Goal: Task Accomplishment & Management: Use online tool/utility

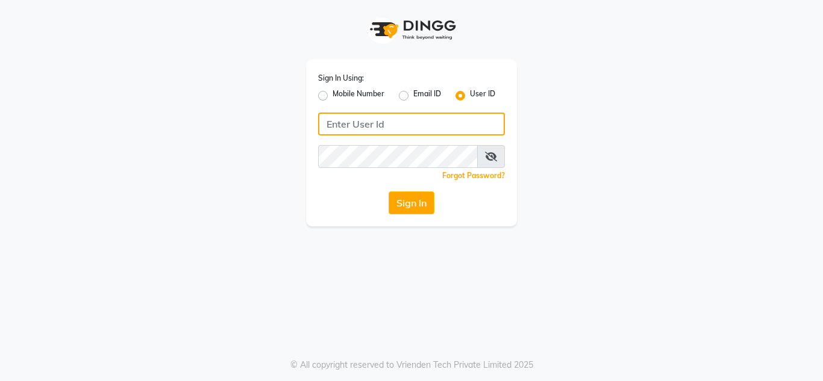
click at [402, 133] on input "Username" at bounding box center [411, 124] width 187 height 23
type input "nailsaura"
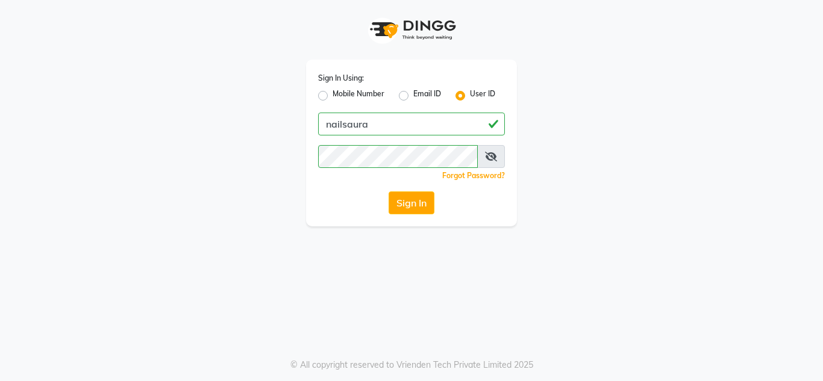
click at [325, 211] on div "Sign In" at bounding box center [411, 203] width 187 height 23
click at [404, 201] on button "Sign In" at bounding box center [412, 203] width 46 height 23
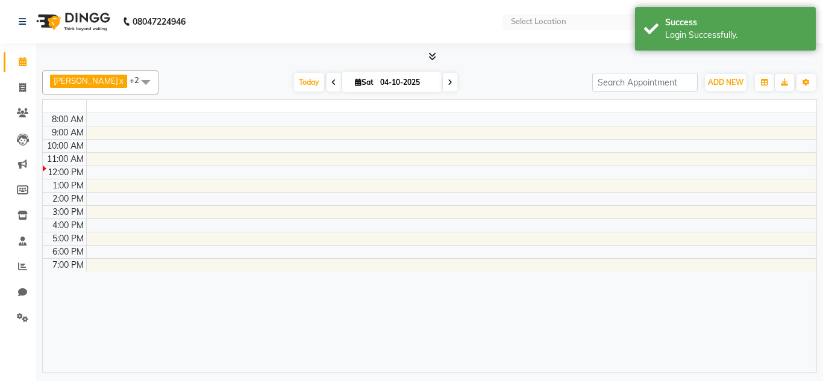
select select "en"
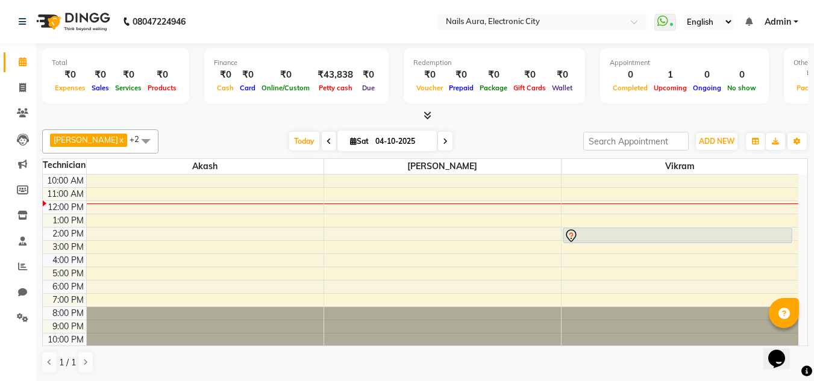
click at [206, 258] on div "10:00 AM 11:00 AM 12:00 PM 1:00 PM 2:00 PM 3:00 PM 4:00 PM 5:00 PM 6:00 PM 7:00…" at bounding box center [420, 261] width 755 height 172
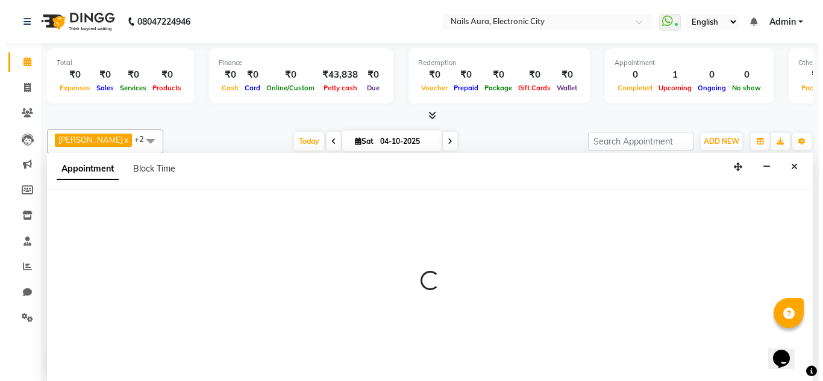
scroll to position [1, 0]
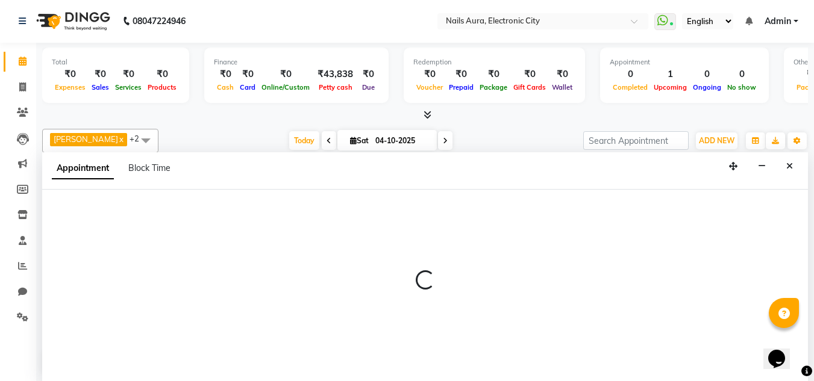
select select "81947"
select select "960"
select select "tentative"
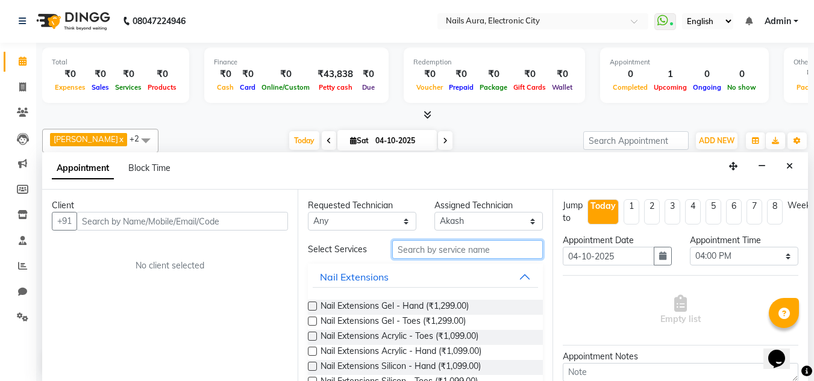
click at [439, 255] on input "text" at bounding box center [467, 249] width 151 height 19
click at [311, 304] on label at bounding box center [312, 306] width 9 height 9
click at [311, 304] on input "checkbox" at bounding box center [312, 308] width 8 height 8
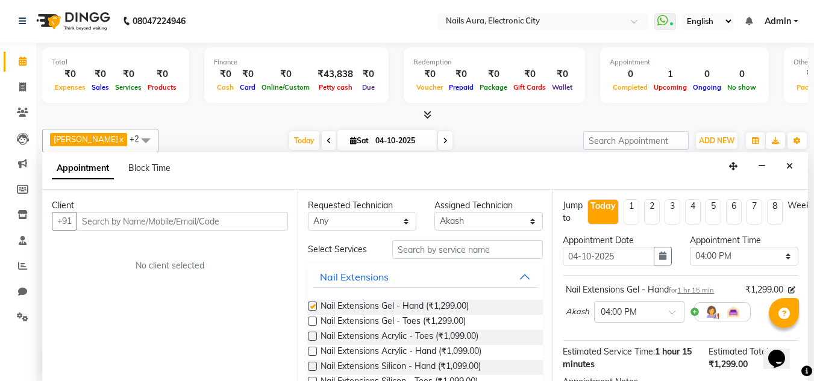
checkbox input "false"
click at [735, 260] on select "Select 11:00 AM 11:15 AM 11:30 AM 11:45 AM 12:00 PM 12:15 PM 12:30 PM 12:45 PM …" at bounding box center [744, 256] width 108 height 19
select select "795"
click at [690, 247] on select "Select 11:00 AM 11:15 AM 11:30 AM 11:45 AM 12:00 PM 12:15 PM 12:30 PM 12:45 PM …" at bounding box center [744, 256] width 108 height 19
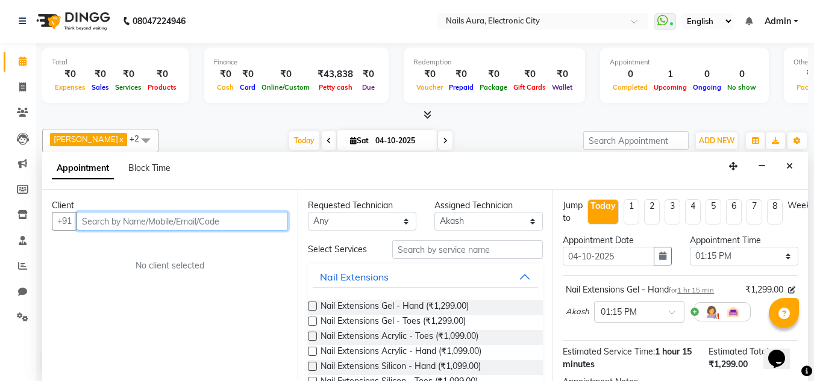
click at [153, 222] on input "text" at bounding box center [182, 221] width 211 height 19
type input "9404783913"
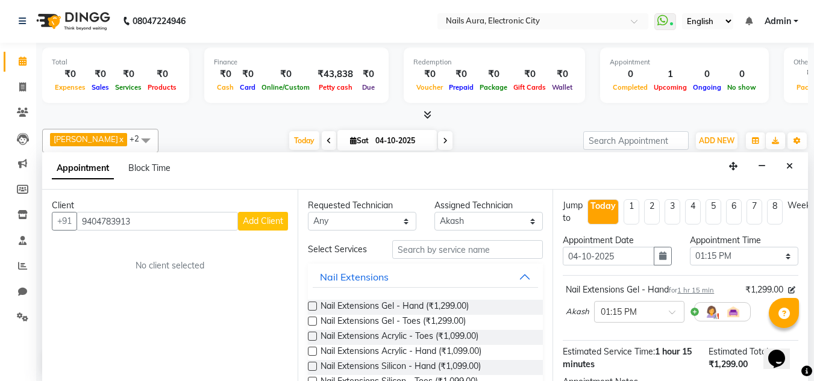
click at [273, 224] on span "Add Client" at bounding box center [263, 221] width 40 height 11
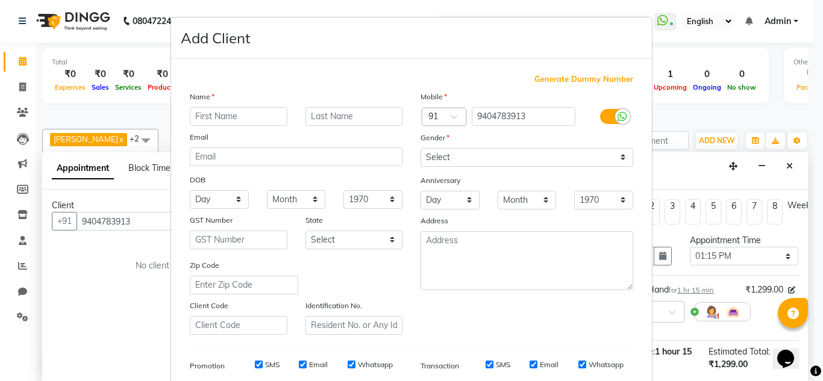
click at [227, 117] on input "text" at bounding box center [239, 116] width 98 height 19
type input "[PERSON_NAME]"
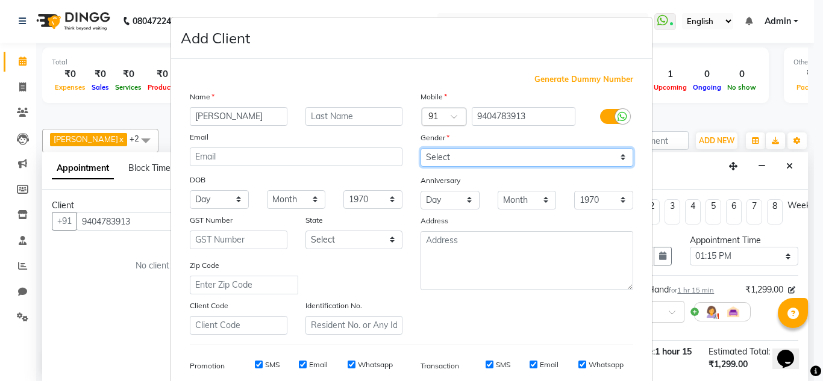
click at [522, 161] on select "Select [DEMOGRAPHIC_DATA] [DEMOGRAPHIC_DATA] Other Prefer Not To Say" at bounding box center [526, 157] width 213 height 19
select select "[DEMOGRAPHIC_DATA]"
click at [420, 148] on select "Select [DEMOGRAPHIC_DATA] [DEMOGRAPHIC_DATA] Other Prefer Not To Say" at bounding box center [526, 157] width 213 height 19
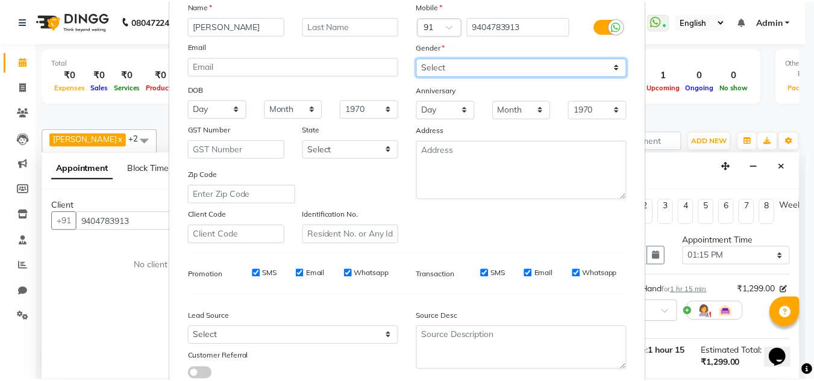
scroll to position [175, 0]
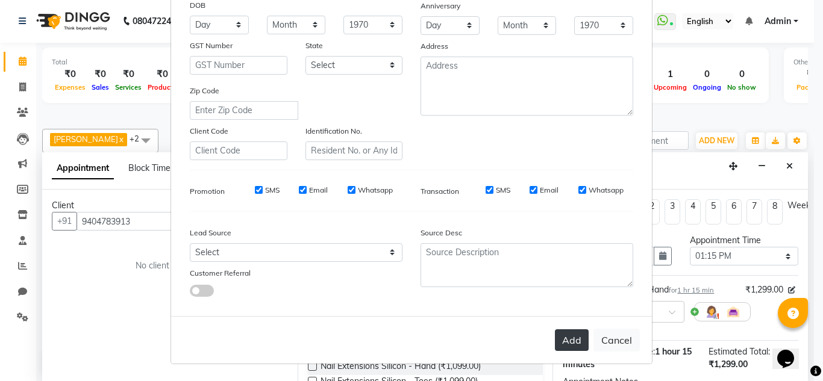
click at [569, 345] on button "Add" at bounding box center [572, 341] width 34 height 22
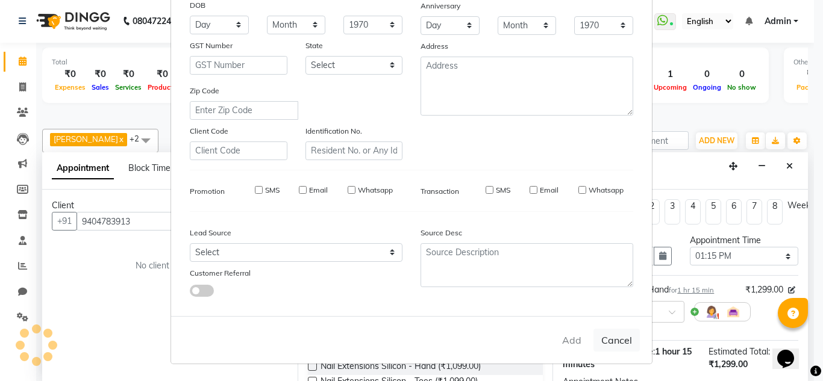
select select
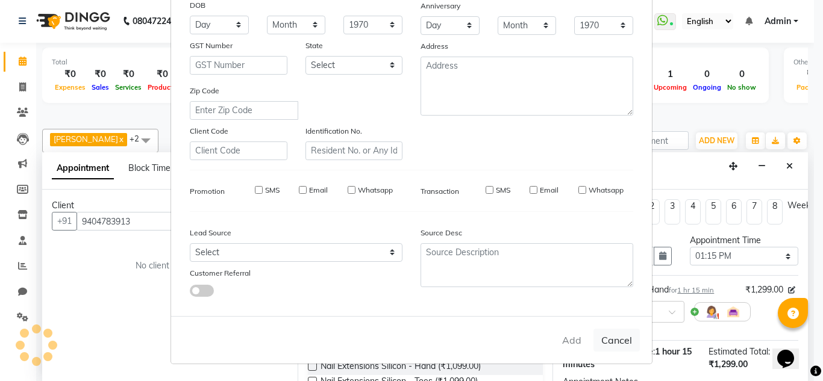
select select
checkbox input "false"
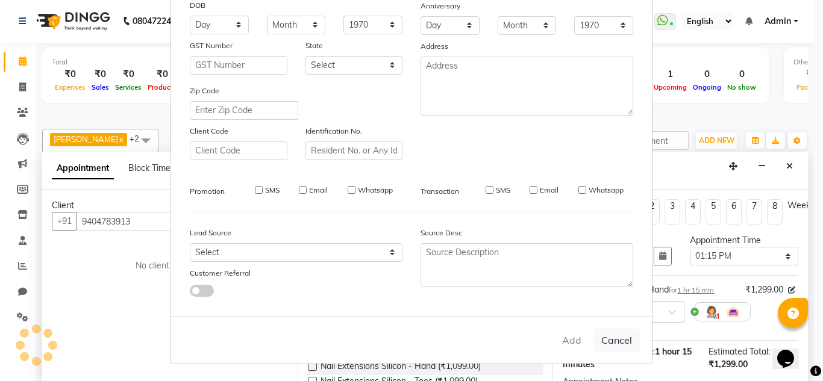
checkbox input "false"
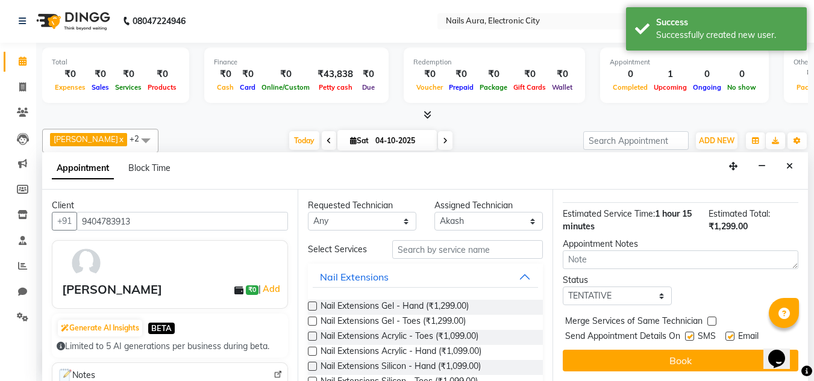
scroll to position [0, 0]
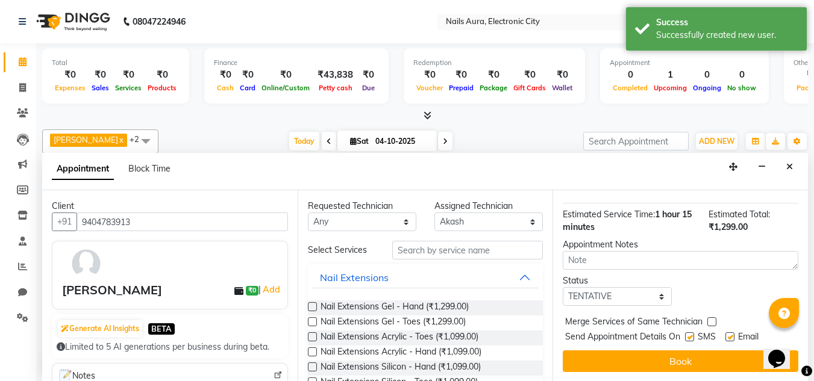
click at [674, 355] on button "Book" at bounding box center [681, 362] width 236 height 22
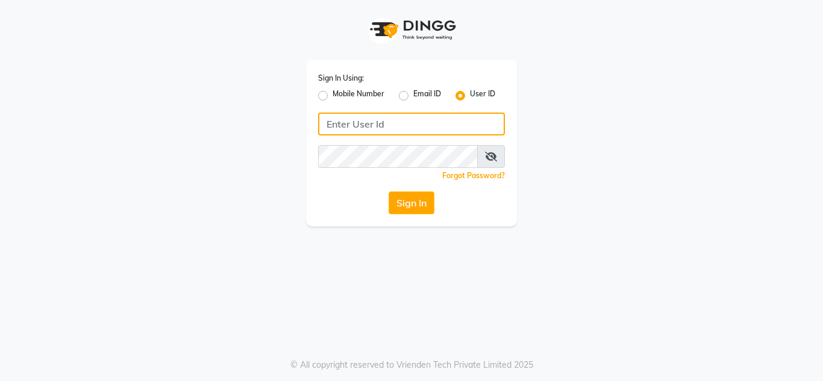
click at [363, 127] on input "Username" at bounding box center [411, 124] width 187 height 23
drag, startPoint x: 354, startPoint y: 122, endPoint x: 381, endPoint y: 129, distance: 27.9
click at [354, 122] on input "nailsaura" at bounding box center [411, 124] width 187 height 23
click at [384, 126] on input "nailsaura" at bounding box center [411, 124] width 187 height 23
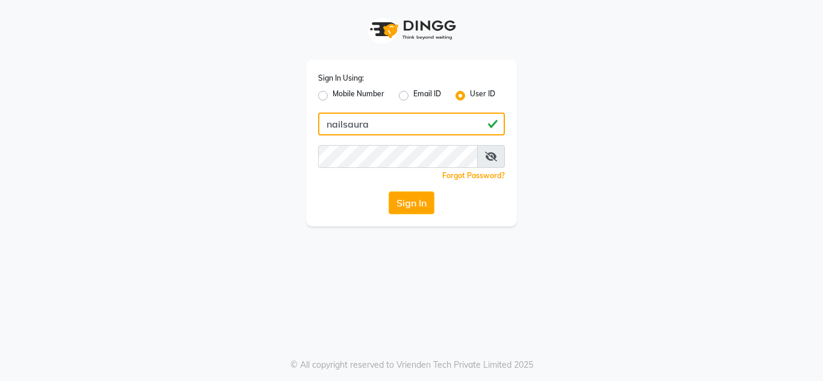
type input "nailsaura"
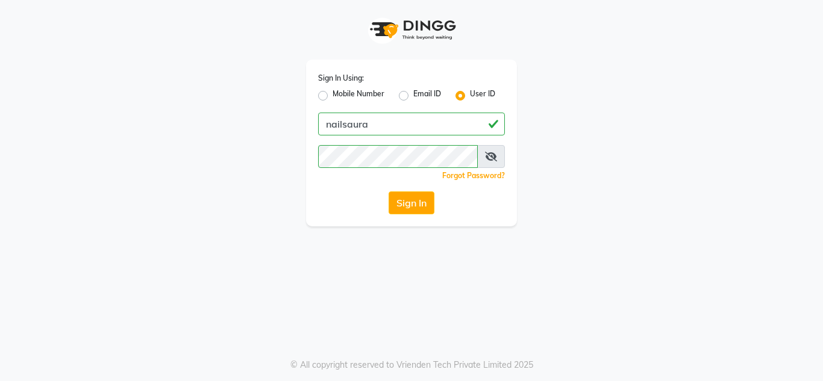
click at [336, 226] on div "Sign In Using: Mobile Number Email ID User ID nailsaura Remember me Forgot Pass…" at bounding box center [411, 190] width 823 height 381
click at [416, 202] on button "Sign In" at bounding box center [412, 203] width 46 height 23
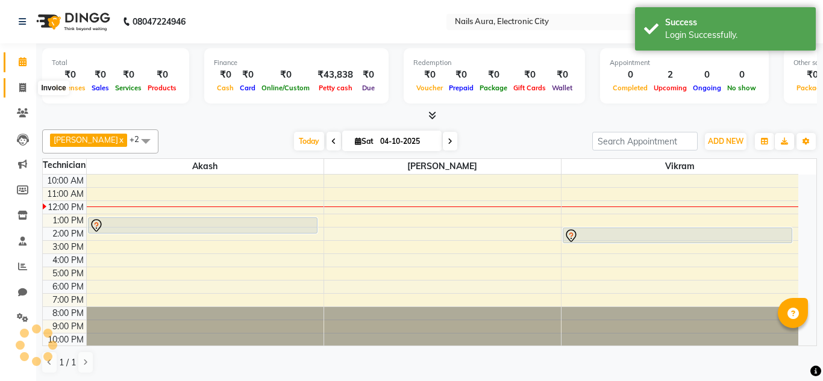
click at [24, 91] on icon at bounding box center [22, 87] width 7 height 9
select select "service"
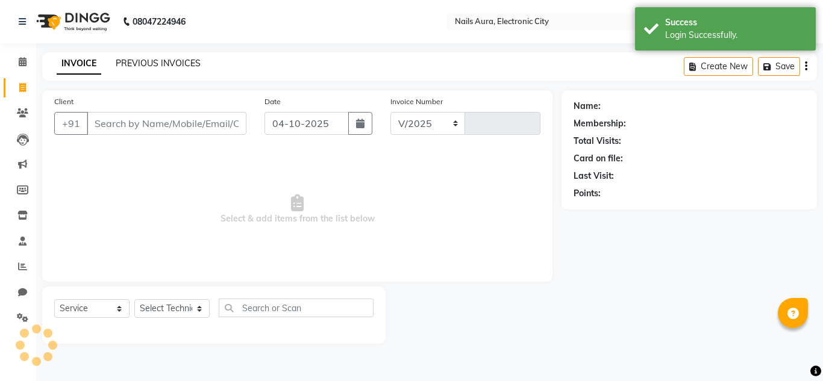
select select "8179"
type input "0783"
click at [163, 64] on link "PREVIOUS INVOICES" at bounding box center [158, 63] width 85 height 11
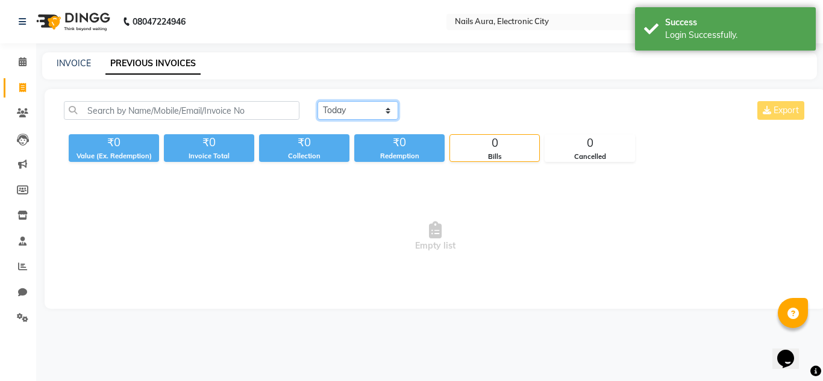
click at [345, 114] on select "Today Yesterday Custom Range" at bounding box center [357, 110] width 81 height 19
select select "yesterday"
click at [317, 101] on select "Today Yesterday Custom Range" at bounding box center [357, 110] width 81 height 19
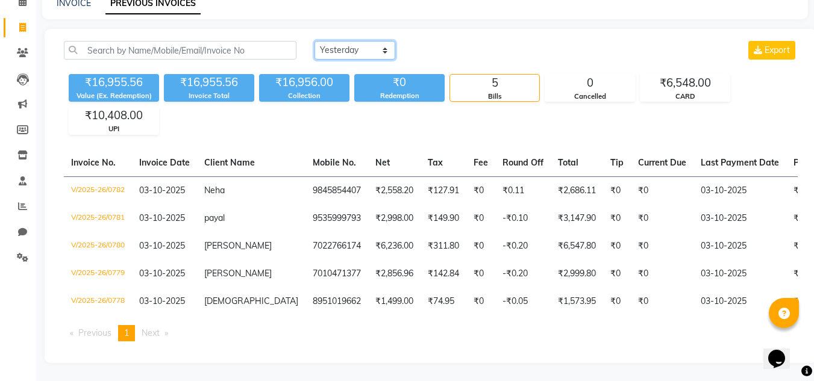
scroll to position [69, 0]
